Goal: Information Seeking & Learning: Find specific fact

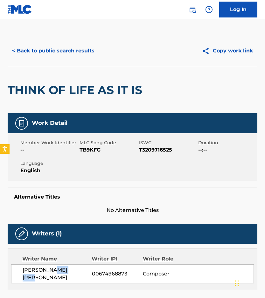
click at [42, 46] on button "< Back to public search results" at bounding box center [53, 51] width 91 height 16
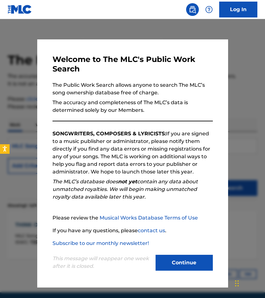
click at [190, 266] on button "Continue" at bounding box center [184, 263] width 57 height 16
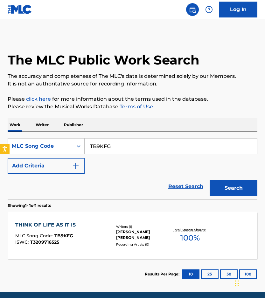
click at [110, 149] on input "TB9KFG" at bounding box center [171, 146] width 172 height 15
paste input "RVY"
click at [210, 180] on button "Search" at bounding box center [234, 188] width 48 height 16
click at [106, 143] on input "TB9RVY" at bounding box center [171, 146] width 172 height 15
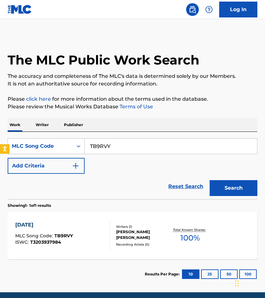
click at [106, 143] on input "TB9RVY" at bounding box center [171, 146] width 172 height 15
paste input "507DB"
type input "T507DB"
click at [210, 180] on button "Search" at bounding box center [234, 188] width 48 height 16
click at [105, 245] on div at bounding box center [107, 235] width 5 height 29
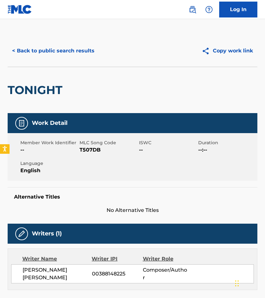
click at [72, 49] on button "< Back to public search results" at bounding box center [53, 51] width 91 height 16
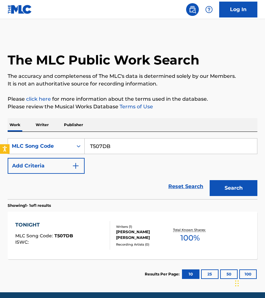
click at [147, 149] on input "T507DB" at bounding box center [171, 146] width 172 height 15
paste input "W4HZI"
type input "TW4HZI"
click at [210, 180] on button "Search" at bounding box center [234, 188] width 48 height 16
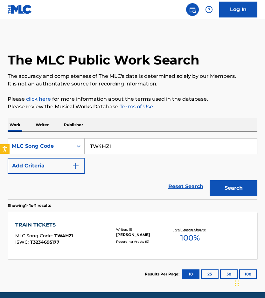
click at [144, 234] on div "[PERSON_NAME]" at bounding box center [142, 235] width 53 height 6
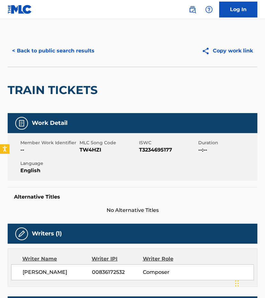
click at [39, 274] on span "[PERSON_NAME]" at bounding box center [57, 273] width 69 height 8
copy div "[PERSON_NAME]"
click at [78, 50] on button "< Back to public search results" at bounding box center [53, 51] width 91 height 16
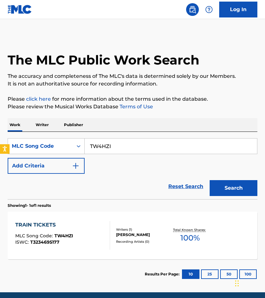
click at [151, 155] on div "SearchWithCriteria3caaee48-5bfb-48b4-ba5c-7ef4a26b6615 MLC Song Code TW4HZI Add…" at bounding box center [133, 156] width 250 height 36
click at [150, 150] on input "TW4HZI" at bounding box center [171, 146] width 172 height 15
paste input "C0D4H"
type input "TC0D4H"
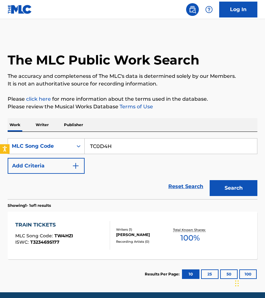
click at [210, 180] on button "Search" at bounding box center [234, 188] width 48 height 16
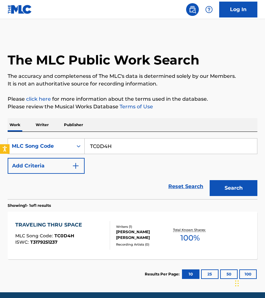
click at [101, 240] on div "TRAVELING THRU SPACE MLC Song Code : TC0D4H ISWC : T3179251237" at bounding box center [62, 235] width 95 height 29
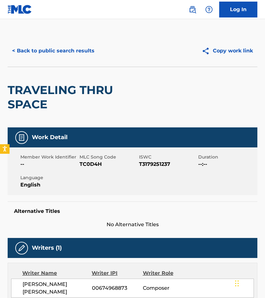
click at [66, 287] on span "CARL OLOF GOLDKUHL" at bounding box center [57, 288] width 69 height 15
copy span "GOLDKUHL"
click at [65, 52] on button "< Back to public search results" at bounding box center [53, 51] width 91 height 16
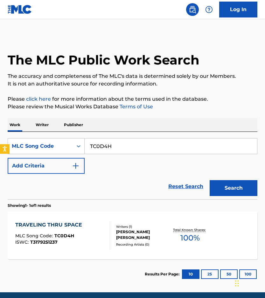
click at [102, 146] on input "TC0D4H" at bounding box center [171, 146] width 172 height 15
paste input "UX1UX"
click at [210, 180] on button "Search" at bounding box center [234, 188] width 48 height 16
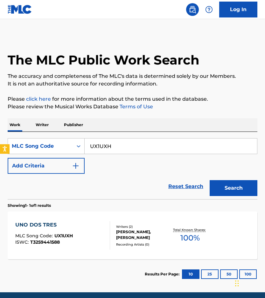
click at [102, 142] on input "UX1UXH" at bounding box center [171, 146] width 172 height 15
paste input "VB8K6X"
click at [210, 180] on button "Search" at bounding box center [234, 188] width 48 height 16
click at [110, 144] on input "VB8K6X" at bounding box center [171, 146] width 172 height 15
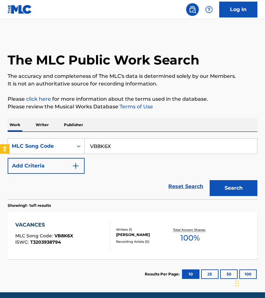
click at [110, 144] on input "VB8K6X" at bounding box center [171, 146] width 172 height 15
paste input "W1DCL"
click at [210, 180] on button "Search" at bounding box center [234, 188] width 48 height 16
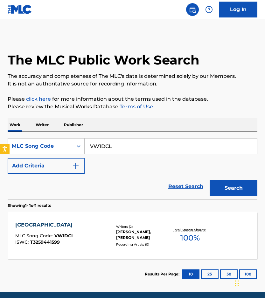
click at [112, 143] on input "VW1DCL" at bounding box center [171, 146] width 172 height 15
paste input "B66X4"
click at [210, 180] on button "Search" at bounding box center [234, 188] width 48 height 16
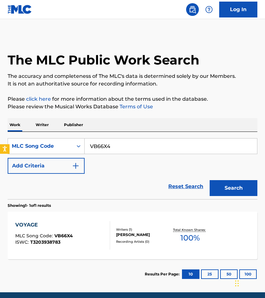
click at [117, 147] on input "VB66X4" at bounding box center [171, 146] width 172 height 15
paste input "WC26E3"
type input "WC26E3"
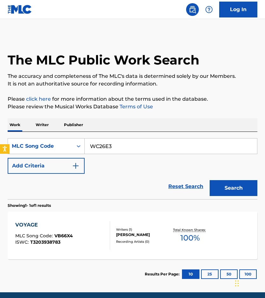
click at [210, 180] on button "Search" at bounding box center [234, 188] width 48 height 16
click at [101, 233] on div "WASP MLC Song Code : WC26E3 ISWC : T3209715635" at bounding box center [62, 235] width 95 height 29
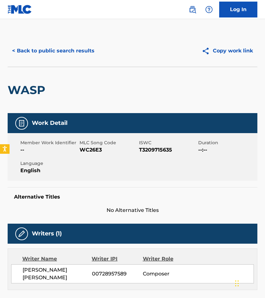
click at [52, 276] on span "VIKTOR BONDE HANELL" at bounding box center [57, 274] width 69 height 15
copy div "VIKTOR BONDE HANELL"
click at [62, 52] on button "< Back to public search results" at bounding box center [53, 51] width 91 height 16
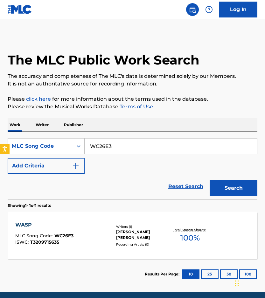
click at [141, 140] on input "WC26E3" at bounding box center [171, 146] width 172 height 15
paste input "50AD0"
type input "W50AD0"
click at [210, 180] on button "Search" at bounding box center [234, 188] width 48 height 16
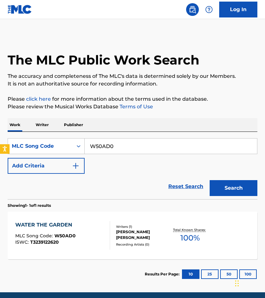
click at [118, 244] on div "Recording Artists ( 0 )" at bounding box center [142, 244] width 53 height 5
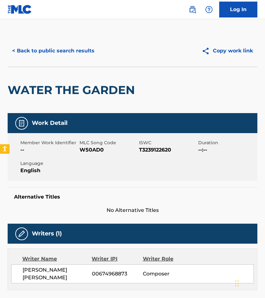
click at [64, 276] on span "CARL OLOF GOLDKUHL" at bounding box center [57, 274] width 69 height 15
copy span "GOLDKUHL"
click at [62, 47] on button "< Back to public search results" at bounding box center [53, 51] width 91 height 16
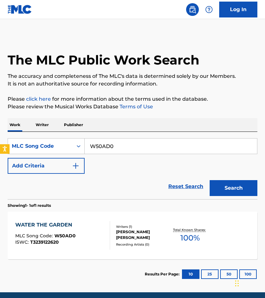
click at [102, 146] on input "W50AD0" at bounding box center [171, 146] width 172 height 15
paste input "C41QU"
click at [210, 180] on button "Search" at bounding box center [234, 188] width 48 height 16
click at [112, 142] on input "WC41QU" at bounding box center [171, 146] width 172 height 15
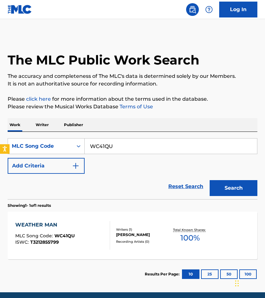
click at [112, 142] on input "WC41QU" at bounding box center [171, 146] width 172 height 15
paste input "E79"
click at [210, 180] on button "Search" at bounding box center [234, 188] width 48 height 16
click at [112, 145] on input "WC4E79" at bounding box center [171, 146] width 172 height 15
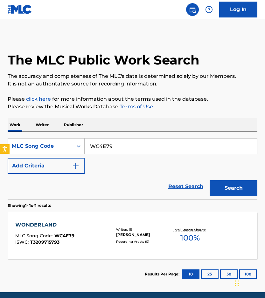
paste input "YD5O4Z"
click at [210, 180] on button "Search" at bounding box center [234, 188] width 48 height 16
click at [104, 147] on input "YD5O4Z" at bounding box center [171, 146] width 172 height 15
paste input "BC48DU"
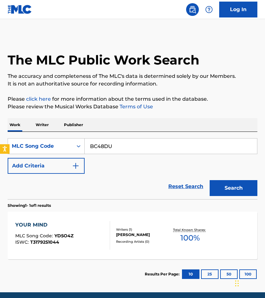
click at [210, 180] on button "Search" at bounding box center [234, 188] width 48 height 16
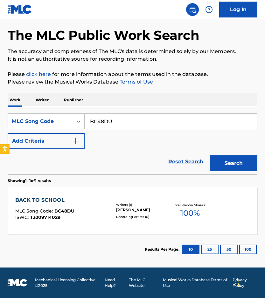
click at [103, 124] on input "BC48DU" at bounding box center [171, 121] width 172 height 15
paste input "UVT"
type input "BC4UVT"
click at [210, 156] on button "Search" at bounding box center [234, 164] width 48 height 16
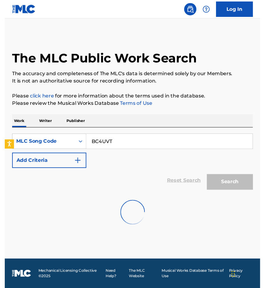
scroll to position [0, 0]
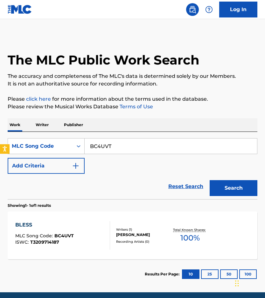
click at [84, 227] on div "BLESS MLC Song Code : BC4UVT ISWC : T3209714187" at bounding box center [62, 235] width 95 height 29
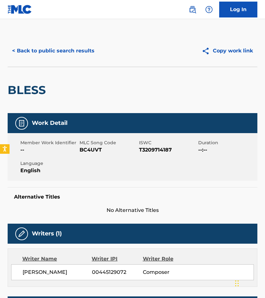
click at [35, 274] on span "ERIK ARVINDER" at bounding box center [57, 273] width 69 height 8
copy div "ERIK ARVINDER"
click at [76, 55] on button "< Back to public search results" at bounding box center [53, 51] width 91 height 16
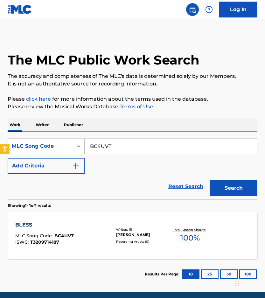
click at [126, 140] on input "BC4UVT" at bounding box center [171, 146] width 172 height 15
paste input "NLG"
type input "BC4NLG"
click at [210, 180] on button "Search" at bounding box center [234, 188] width 48 height 16
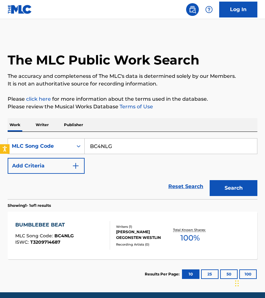
click at [108, 230] on div at bounding box center [107, 235] width 5 height 29
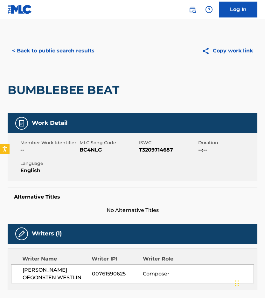
click at [60, 279] on span "HANNA ELINA CAMILA OEGONSTEN WESTLIN" at bounding box center [57, 274] width 69 height 15
copy span "WESTLIN"
click at [76, 54] on button "< Back to public search results" at bounding box center [53, 51] width 91 height 16
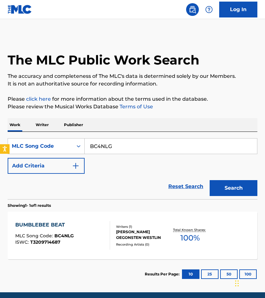
click at [111, 147] on input "BC4NLG" at bounding box center [171, 146] width 172 height 15
paste input "IG5V08"
type input "IG5V08"
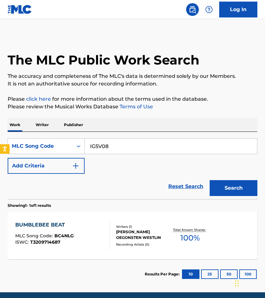
click at [210, 180] on button "Search" at bounding box center [234, 188] width 48 height 16
click at [57, 246] on div "ILLUSION OF HARMONY MLC Song Code : IG5V08 ISWC : T3209713548" at bounding box center [49, 235] width 68 height 29
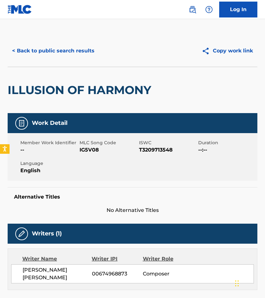
click at [57, 271] on span "CARL OLOF GOLDKUHL" at bounding box center [57, 274] width 69 height 15
copy span "GOLDKUHL"
click at [64, 49] on button "< Back to public search results" at bounding box center [53, 51] width 91 height 16
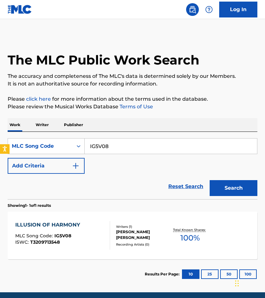
click at [124, 146] on input "IG5V08" at bounding box center [171, 146] width 172 height 15
paste input "JB79AT"
type input "JB79AT"
click at [210, 180] on button "Search" at bounding box center [234, 188] width 48 height 16
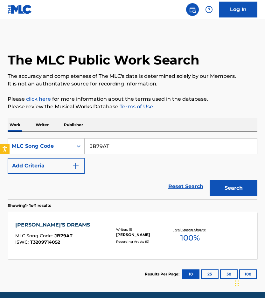
click at [105, 235] on div at bounding box center [107, 235] width 5 height 29
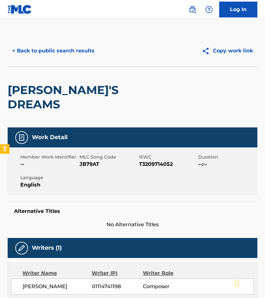
click at [47, 283] on span "ELIAS WIRKKALA WESTLUND" at bounding box center [57, 287] width 69 height 8
copy div "ELIAS WIRKKALA WESTLUND"
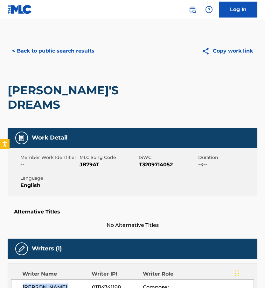
click at [66, 48] on button "< Back to public search results" at bounding box center [53, 51] width 91 height 16
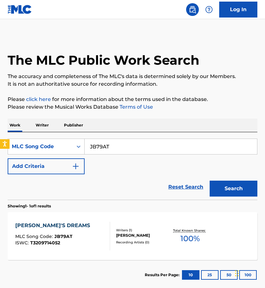
click at [102, 153] on input "JB79AT" at bounding box center [171, 146] width 172 height 15
paste input "NH00BJ"
click at [210, 180] on button "Search" at bounding box center [234, 188] width 48 height 16
click at [137, 140] on input "NH00BJ" at bounding box center [171, 146] width 172 height 15
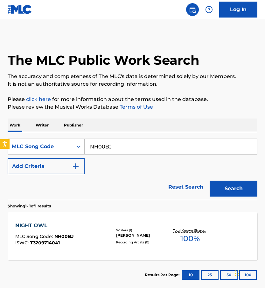
click at [137, 140] on input "NH00BJ" at bounding box center [171, 146] width 172 height 15
paste input "OE3XV5"
click at [210, 180] on button "Search" at bounding box center [234, 188] width 48 height 16
click at [106, 148] on input "OE3XV5" at bounding box center [171, 146] width 172 height 15
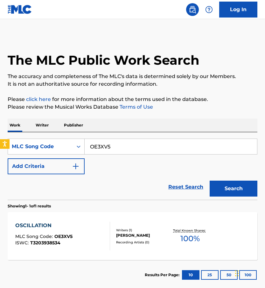
click at [106, 148] on input "OE3XV5" at bounding box center [171, 146] width 172 height 15
paste input "PJ1841"
click at [210, 180] on button "Search" at bounding box center [234, 188] width 48 height 16
click at [104, 150] on input "PJ1841" at bounding box center [171, 146] width 172 height 15
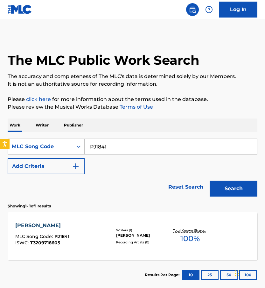
paste input "I8HGJ"
click at [210, 180] on button "Search" at bounding box center [234, 188] width 48 height 16
paste input "QB1I4W"
paste input "Search Form"
click at [210, 180] on button "Search" at bounding box center [234, 188] width 48 height 16
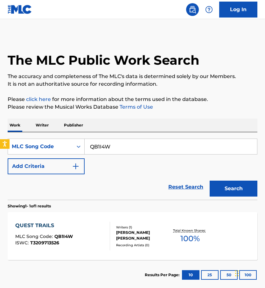
click at [102, 153] on input "QB1I4W" at bounding box center [171, 146] width 172 height 15
paste input "TB6F2N"
click at [210, 180] on button "Search" at bounding box center [234, 188] width 48 height 16
click at [136, 145] on input "TB6F2N" at bounding box center [171, 146] width 172 height 15
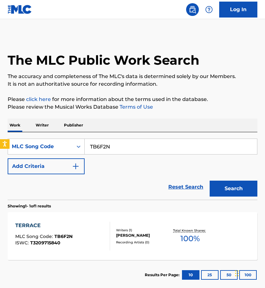
click at [136, 145] on input "TB6F2N" at bounding box center [171, 146] width 172 height 15
paste input "VB8E2W"
click at [210, 180] on button "Search" at bounding box center [234, 188] width 48 height 16
click at [113, 153] on input "VB8E2W" at bounding box center [171, 146] width 172 height 15
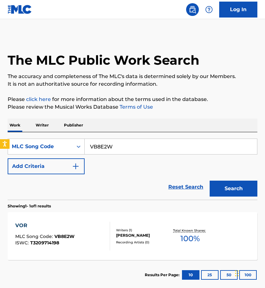
paste input "OE31FK"
type input "OE31FK"
click at [210, 180] on button "Search" at bounding box center [234, 188] width 48 height 16
click at [82, 260] on section "Results Per Page: 10 25 50 100" at bounding box center [133, 275] width 250 height 30
click at [69, 248] on div "ONDRA MLC Song Code : OE31FK ISWC : T3209715599" at bounding box center [43, 235] width 56 height 29
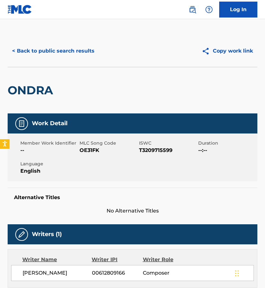
click at [35, 273] on span "TORE VIKTOR BOJSTEN" at bounding box center [57, 273] width 69 height 8
copy div "TORE VIKTOR BOJSTEN"
click at [47, 52] on button "< Back to public search results" at bounding box center [53, 51] width 91 height 16
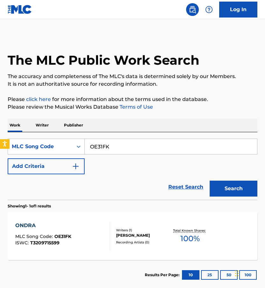
click at [120, 150] on input "OE31FK" at bounding box center [171, 146] width 172 height 15
paste input "PI9XPE"
type input "PI9XPE"
click at [210, 180] on button "Search" at bounding box center [234, 188] width 48 height 16
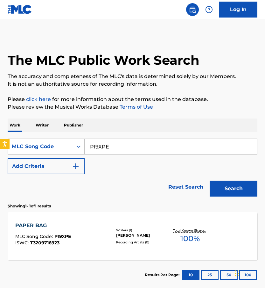
click at [84, 227] on div "PAPER BAG MLC Song Code : PI9XPE ISWC : T3209716923" at bounding box center [62, 235] width 95 height 29
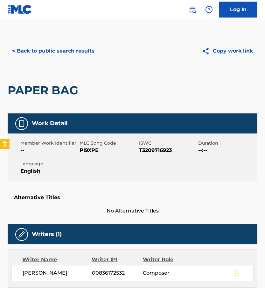
click at [48, 270] on span "[PERSON_NAME]" at bounding box center [57, 273] width 69 height 8
click at [48, 271] on span "[PERSON_NAME]" at bounding box center [57, 273] width 69 height 8
copy div "[PERSON_NAME]"
click at [70, 47] on button "< Back to public search results" at bounding box center [53, 51] width 91 height 16
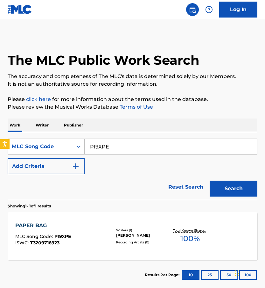
click at [124, 144] on input "PI9XPE" at bounding box center [171, 146] width 172 height 15
paste input "RB6TPI"
type input "RB6TPI"
click at [210, 180] on button "Search" at bounding box center [234, 188] width 48 height 16
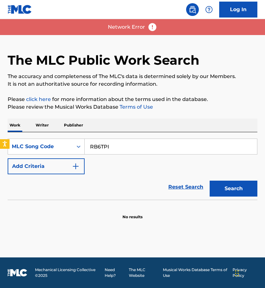
click at [228, 175] on div "Search" at bounding box center [231, 186] width 51 height 25
click at [223, 187] on button "Search" at bounding box center [234, 188] width 48 height 16
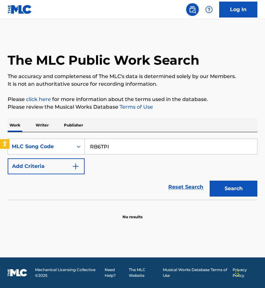
click at [225, 189] on button "Search" at bounding box center [234, 188] width 48 height 16
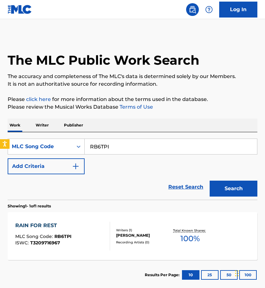
click at [54, 226] on div "RAIN FOR REST" at bounding box center [43, 225] width 56 height 8
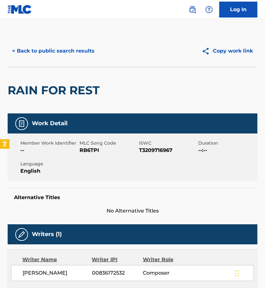
click at [49, 276] on span "[PERSON_NAME]" at bounding box center [57, 273] width 69 height 8
click at [62, 53] on button "< Back to public search results" at bounding box center [53, 51] width 91 height 16
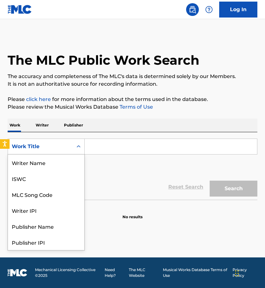
click at [73, 150] on div "Work Title" at bounding box center [40, 146] width 65 height 12
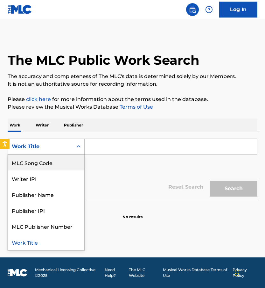
click at [61, 169] on div "MLC Song Code" at bounding box center [46, 162] width 76 height 16
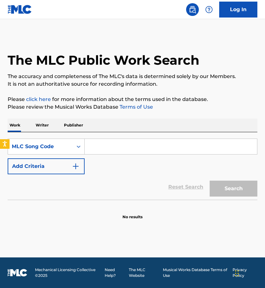
click at [112, 147] on input "Search Form" at bounding box center [171, 146] width 172 height 15
paste input "RC8DAF"
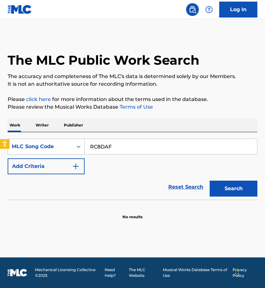
click at [210, 180] on button "Search" at bounding box center [234, 188] width 48 height 16
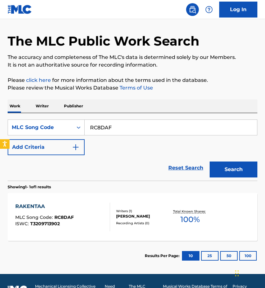
scroll to position [21, 0]
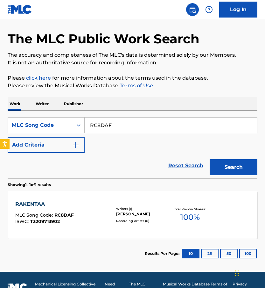
click at [111, 127] on input "RC8DAF" at bounding box center [171, 124] width 172 height 15
paste input "N5QB5"
type input "RN5QB5"
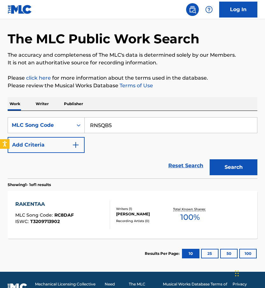
click at [210, 159] on button "Search" at bounding box center [234, 167] width 48 height 16
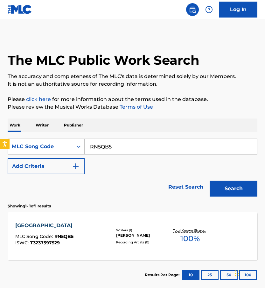
click at [70, 236] on span "RN5QB5" at bounding box center [63, 236] width 19 height 6
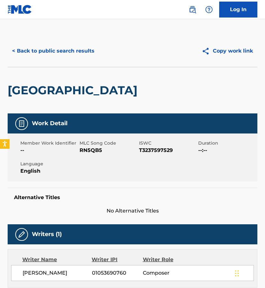
click at [47, 265] on div "GUSTAV NILSSON 01053690760 Composer" at bounding box center [132, 273] width 243 height 16
click at [41, 274] on span "GUSTAV NILSSON" at bounding box center [57, 273] width 69 height 8
copy div "GUSTAV NILSSON"
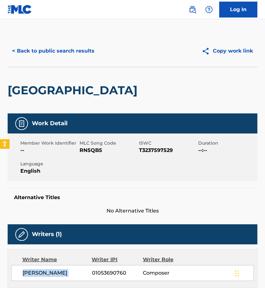
click at [65, 50] on button "< Back to public search results" at bounding box center [53, 51] width 91 height 16
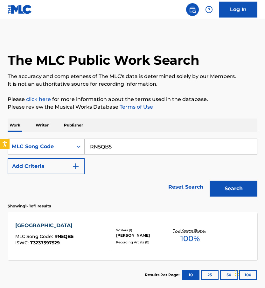
click at [141, 149] on input "RN5QB5" at bounding box center [171, 146] width 172 height 15
paste input "S690ML"
type input "S690ML"
click at [210, 180] on button "Search" at bounding box center [234, 188] width 48 height 16
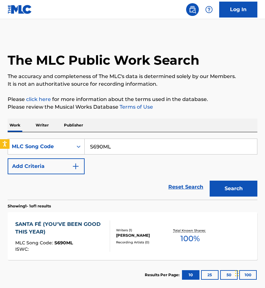
click at [93, 234] on div "SANTA FÉ (YOU'VE BEEN GOOD THIS YEAR)" at bounding box center [59, 227] width 89 height 15
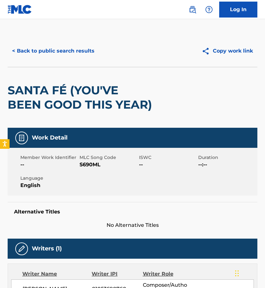
click at [70, 49] on button "< Back to public search results" at bounding box center [53, 51] width 91 height 16
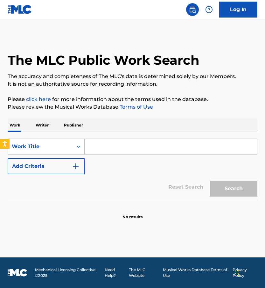
click at [102, 153] on input "Search Form" at bounding box center [171, 146] width 172 height 15
paste input "SI6PSH"
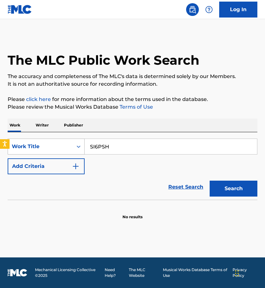
type input "SI6PSH"
click at [57, 154] on div "Work Title" at bounding box center [46, 146] width 77 height 16
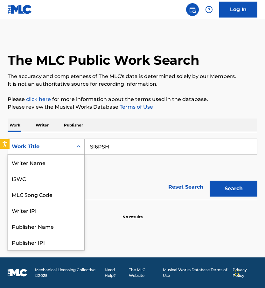
scroll to position [32, 0]
click at [21, 164] on div "MLC Song Code" at bounding box center [46, 162] width 76 height 16
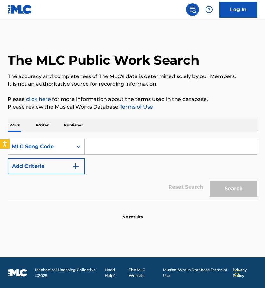
click at [98, 145] on input "Search Form" at bounding box center [171, 146] width 172 height 15
paste input "SI6PSH"
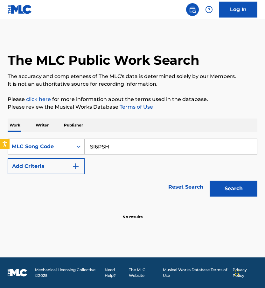
click at [243, 192] on button "Search" at bounding box center [234, 188] width 48 height 16
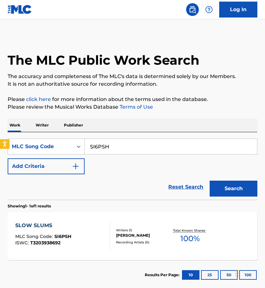
click at [109, 147] on input "SI6PSH" at bounding box center [171, 146] width 172 height 15
paste input "471T5"
click at [210, 180] on button "Search" at bounding box center [234, 188] width 48 height 16
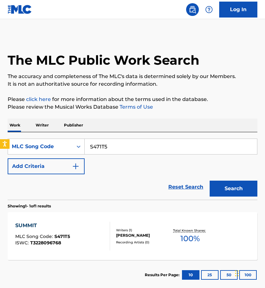
click at [125, 149] on input "S471T5" at bounding box center [171, 146] width 172 height 15
paste input "TX35EG"
type input "TX35EG"
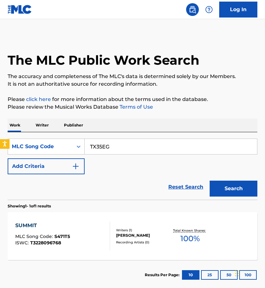
click at [210, 180] on button "Search" at bounding box center [234, 188] width 48 height 16
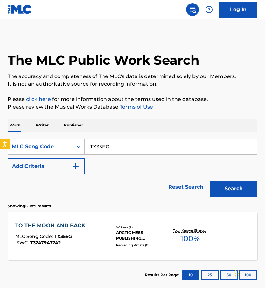
click at [47, 222] on div "TO THE MOON AND BACK" at bounding box center [51, 225] width 73 height 8
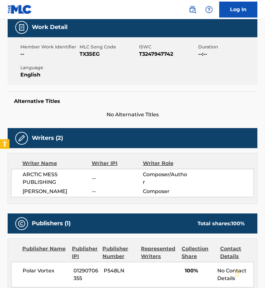
scroll to position [128, 0]
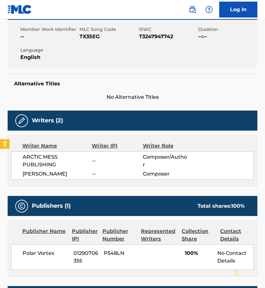
click at [46, 176] on span "[PERSON_NAME]" at bounding box center [57, 174] width 69 height 8
copy div "[PERSON_NAME]"
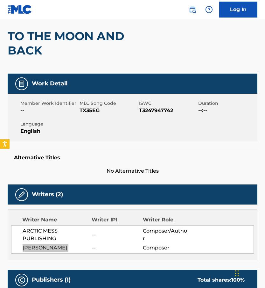
scroll to position [0, 0]
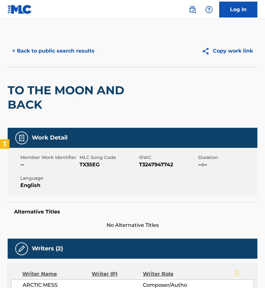
click at [47, 54] on button "< Back to public search results" at bounding box center [53, 51] width 91 height 16
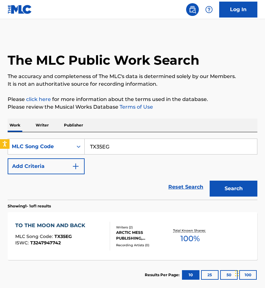
click at [128, 153] on input "TX35EG" at bounding box center [171, 146] width 172 height 15
paste input "UW6061"
click at [210, 180] on button "Search" at bounding box center [234, 188] width 48 height 16
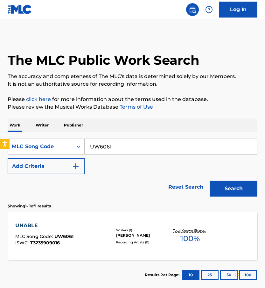
click at [129, 144] on input "UW6061" at bounding box center [171, 146] width 172 height 15
paste input "YD53QN"
type input "YD53QN"
click at [210, 180] on button "Search" at bounding box center [234, 188] width 48 height 16
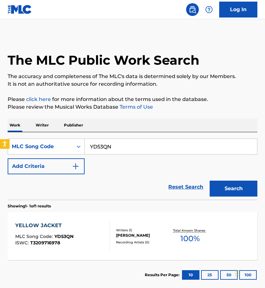
click at [105, 237] on div at bounding box center [107, 235] width 5 height 29
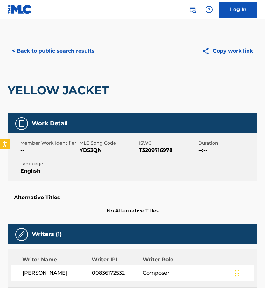
click at [25, 52] on button "< Back to public search results" at bounding box center [53, 51] width 91 height 16
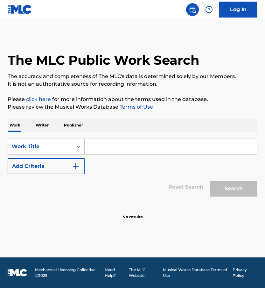
drag, startPoint x: 101, startPoint y: 144, endPoint x: 88, endPoint y: 144, distance: 13.0
click at [101, 144] on input "Search Form" at bounding box center [171, 146] width 172 height 15
click at [62, 147] on div "Work Title" at bounding box center [40, 147] width 57 height 8
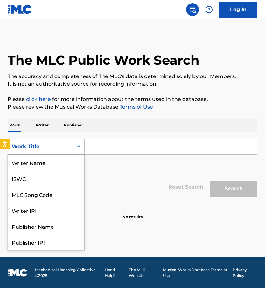
scroll to position [32, 0]
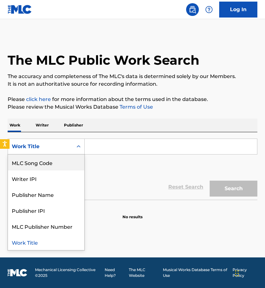
click at [39, 162] on div "MLC Song Code" at bounding box center [46, 162] width 76 height 16
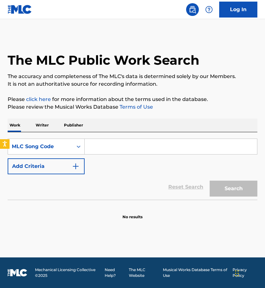
click at [114, 146] on input "Search Form" at bounding box center [171, 146] width 172 height 15
paste input "WC3SJ6"
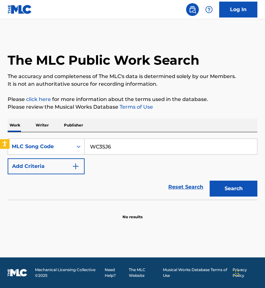
type input "WC3SJ6"
click at [210, 180] on button "Search" at bounding box center [234, 188] width 48 height 16
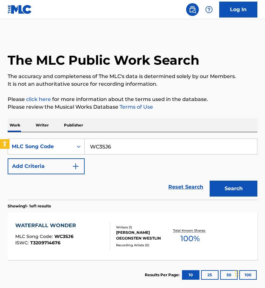
click at [87, 225] on div "WATERFALL WONDER MLC Song Code : WC3SJ6 ISWC : T3209714676" at bounding box center [62, 235] width 95 height 29
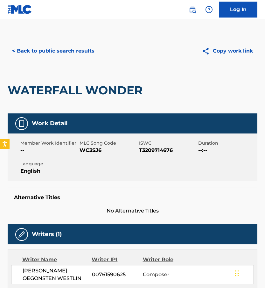
scroll to position [25, 0]
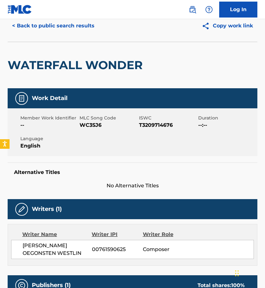
click at [43, 244] on span "HANNA ELINA CAMILA OEGONSTEN WESTLIN" at bounding box center [57, 248] width 69 height 15
copy div "HANNA ELINA CAMILA OEGONSTEN WESTLIN"
click at [59, 28] on button "< Back to public search results" at bounding box center [53, 26] width 91 height 16
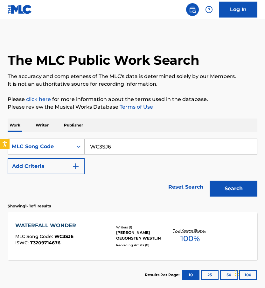
click at [119, 142] on input "WC3SJ6" at bounding box center [171, 146] width 172 height 15
paste input "SI6H7O"
click at [210, 180] on button "Search" at bounding box center [234, 188] width 48 height 16
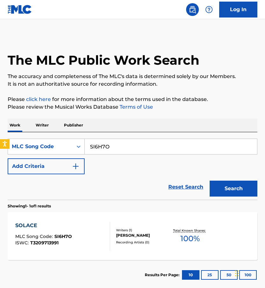
click at [120, 142] on input "SI6H7O" at bounding box center [171, 146] width 172 height 15
paste input "TB7WP"
click at [210, 180] on button "Search" at bounding box center [234, 188] width 48 height 16
click at [139, 138] on div "TB7WPO" at bounding box center [171, 146] width 173 height 16
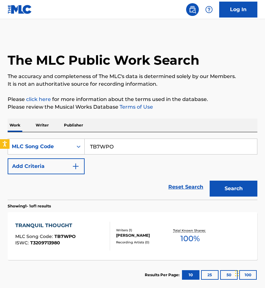
click at [139, 138] on div "TB7WPO" at bounding box center [171, 146] width 173 height 16
click at [133, 144] on input "TB7WPO" at bounding box center [171, 146] width 172 height 15
paste input "YP4T6G"
type input "YP4T6G"
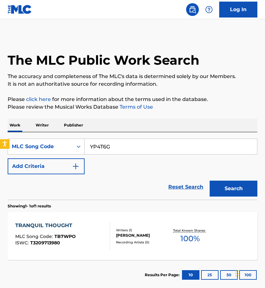
click at [210, 180] on button "Search" at bounding box center [234, 188] width 48 height 16
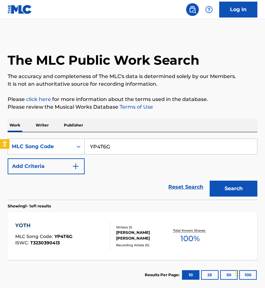
click at [108, 219] on div "YOTH MLC Song Code : YP4T6G ISWC : T3230390413 Writers ( 1 ) VIKTOR BONDE HANEL…" at bounding box center [133, 236] width 250 height 48
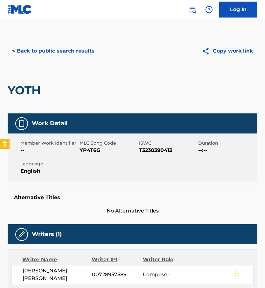
click at [48, 276] on span "VIKTOR BONDE HANELL" at bounding box center [57, 274] width 69 height 15
click at [50, 274] on span "VIKTOR BONDE HANELL" at bounding box center [57, 274] width 69 height 15
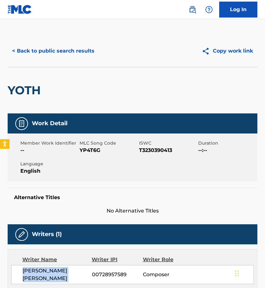
click at [50, 274] on span "VIKTOR BONDE HANELL" at bounding box center [57, 274] width 69 height 15
copy div "VIKTOR BONDE HANELL"
